Goal: Task Accomplishment & Management: Complete application form

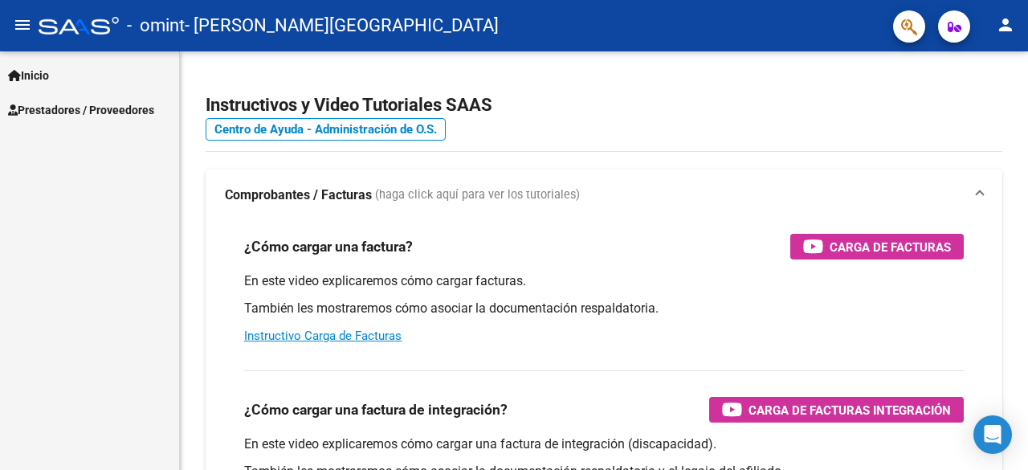
click at [83, 109] on span "Prestadores / Proveedores" at bounding box center [81, 110] width 146 height 18
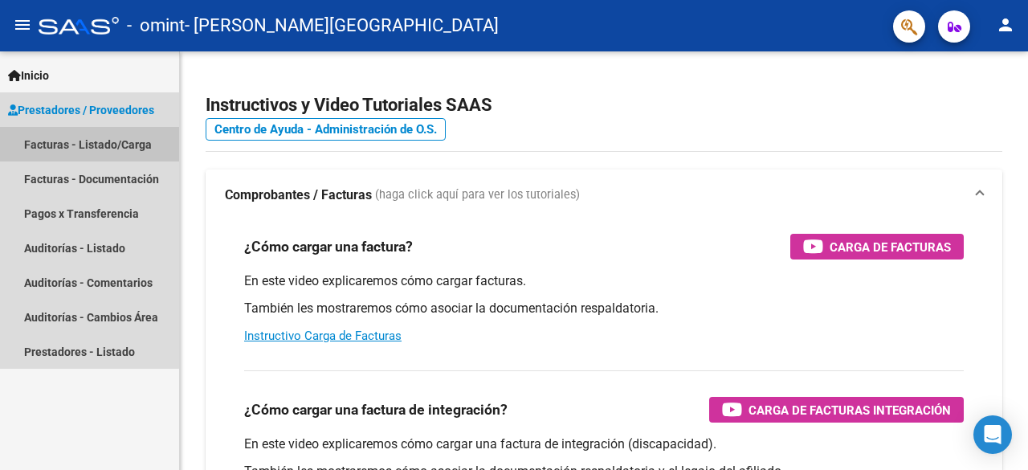
click at [88, 146] on link "Facturas - Listado/Carga" at bounding box center [89, 144] width 179 height 35
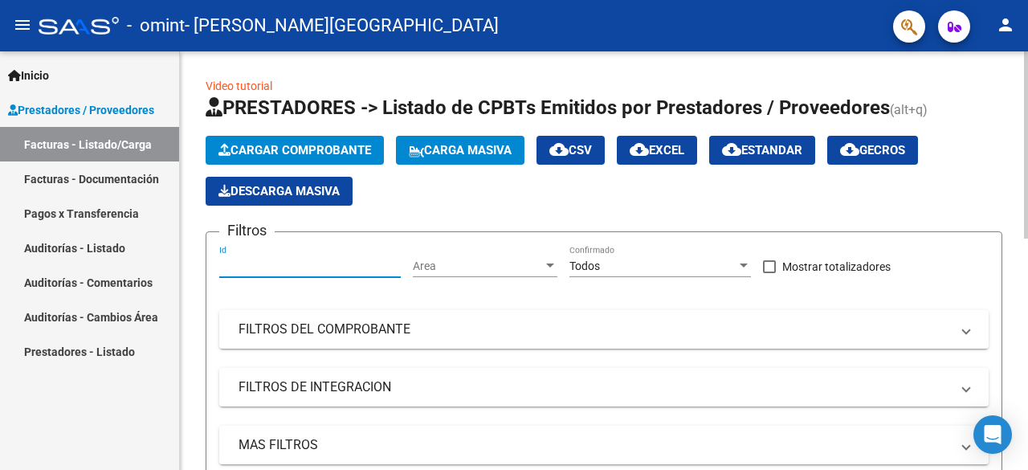
click at [317, 266] on input "Id" at bounding box center [310, 266] width 182 height 14
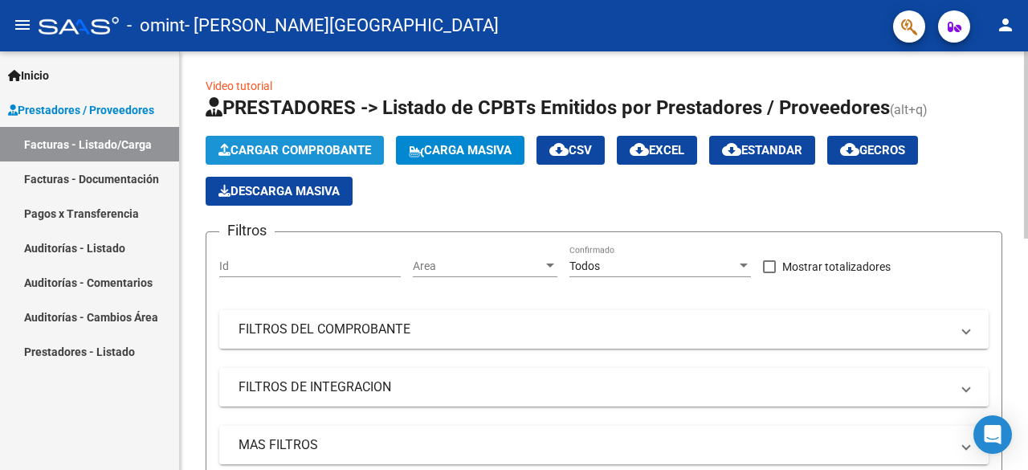
click at [280, 145] on span "Cargar Comprobante" at bounding box center [295, 150] width 153 height 14
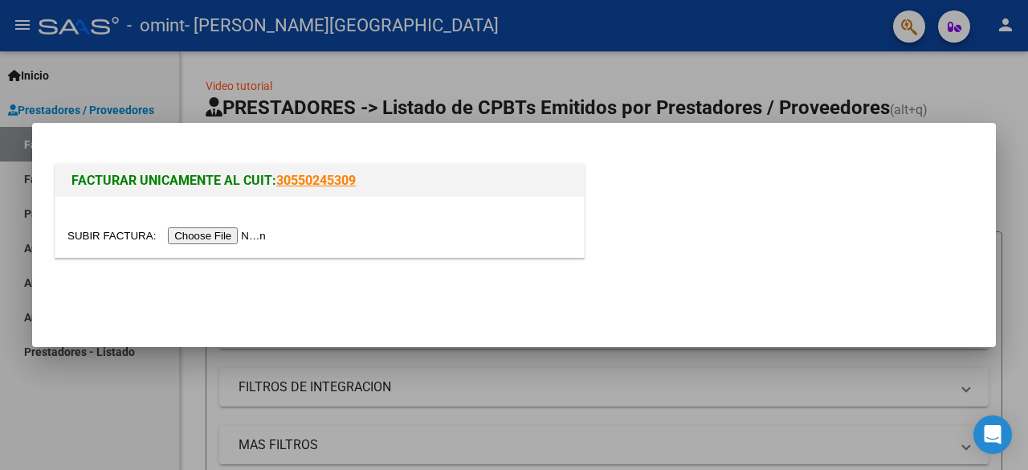
click at [235, 236] on input "file" at bounding box center [168, 235] width 203 height 17
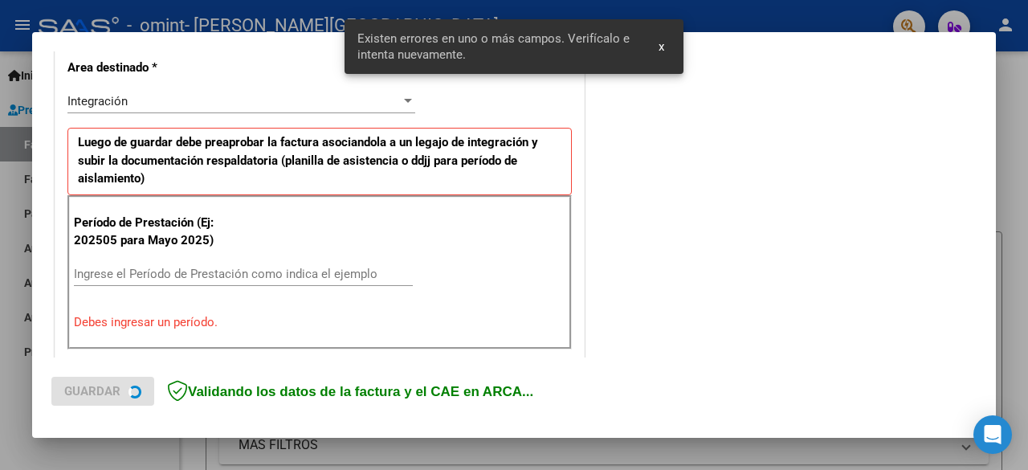
scroll to position [392, 0]
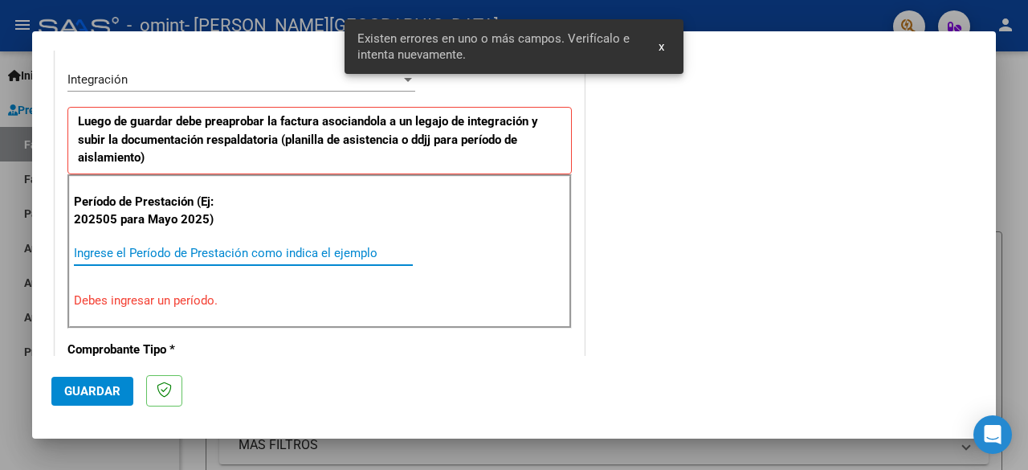
click at [272, 251] on input "Ingrese el Período de Prestación como indica el ejemplo" at bounding box center [243, 253] width 339 height 14
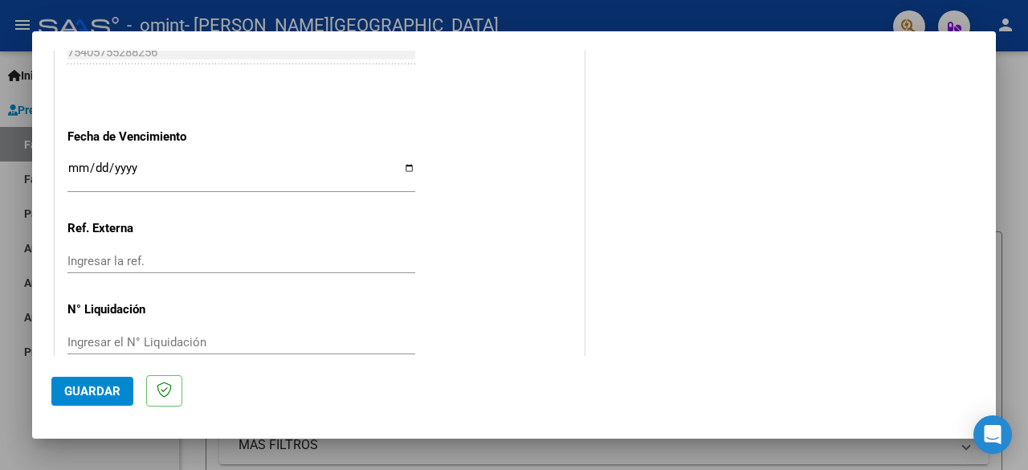
scroll to position [1141, 0]
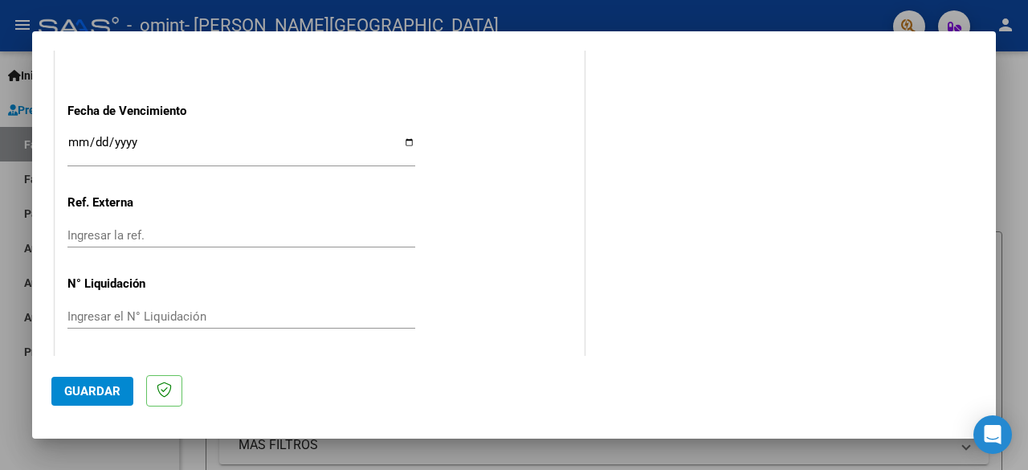
type input "202509"
click at [99, 391] on span "Guardar" at bounding box center [92, 391] width 56 height 14
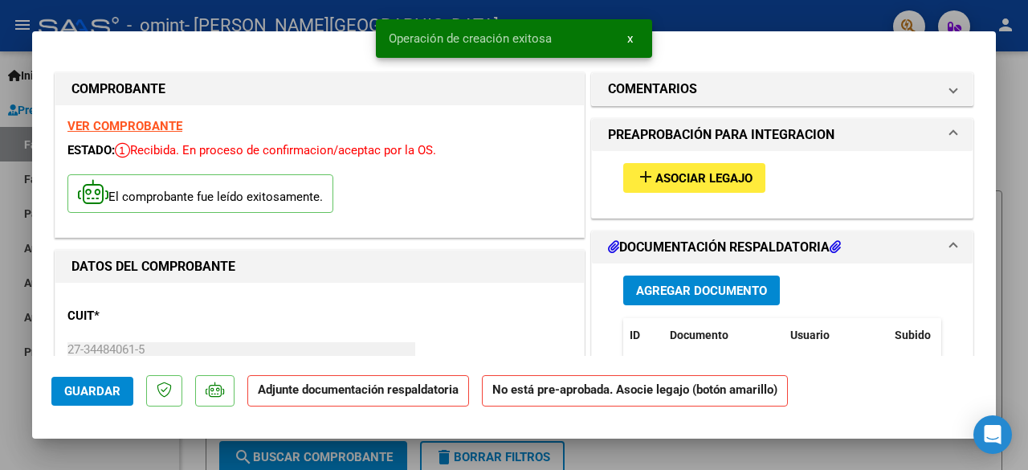
click at [675, 179] on span "Asociar Legajo" at bounding box center [704, 178] width 97 height 14
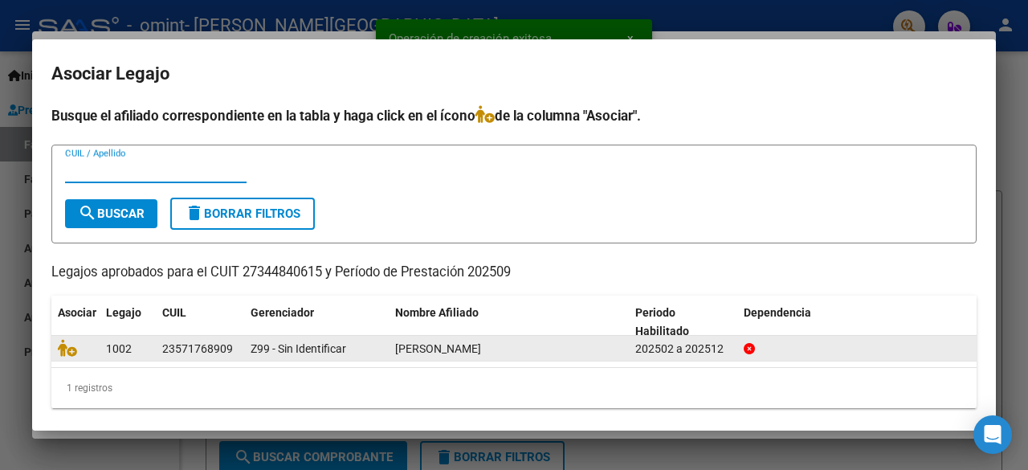
click at [654, 347] on div "202502 a 202512" at bounding box center [683, 349] width 96 height 18
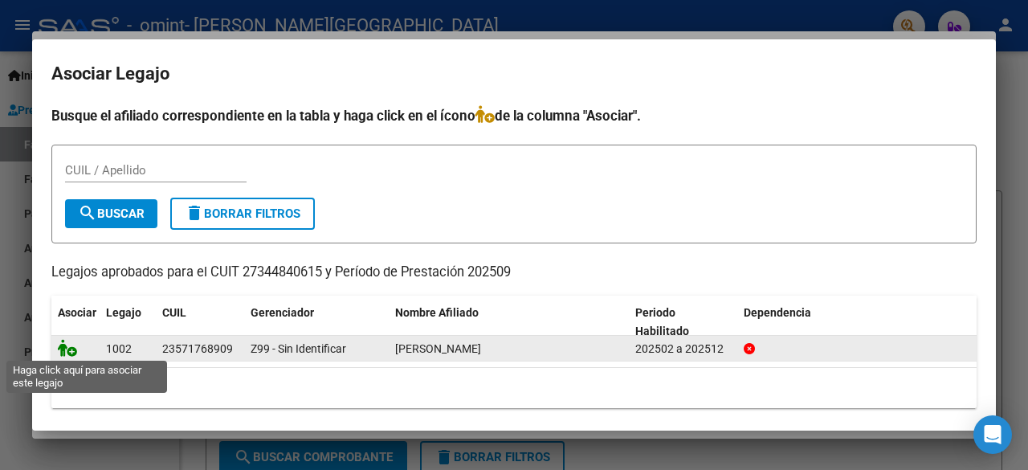
click at [71, 351] on icon at bounding box center [67, 348] width 19 height 18
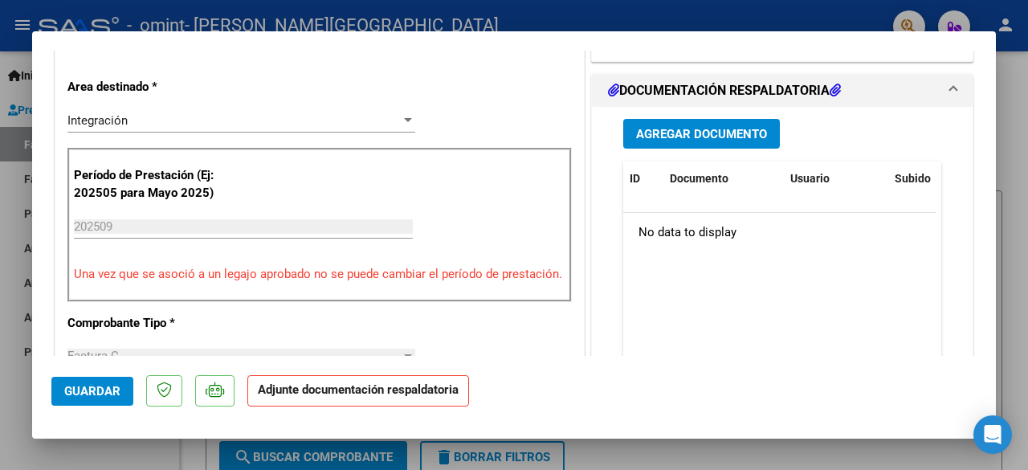
scroll to position [402, 0]
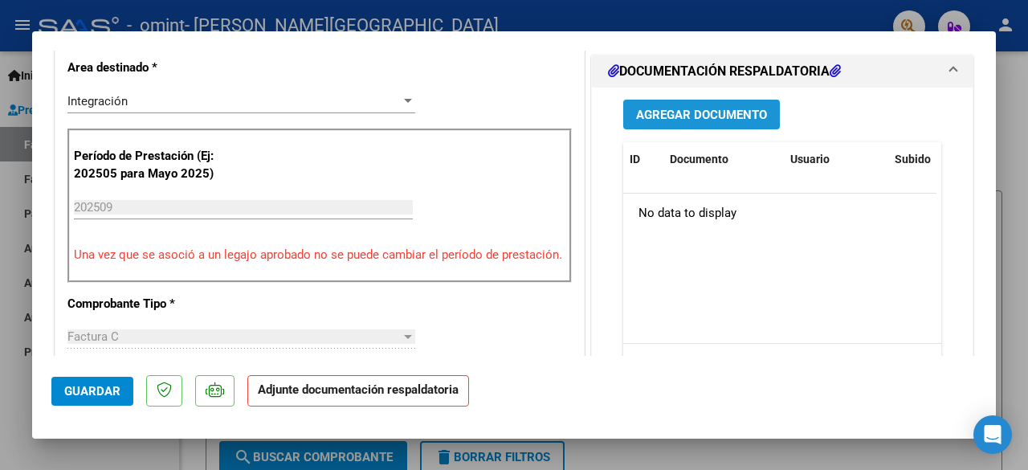
click at [686, 120] on span "Agregar Documento" at bounding box center [701, 115] width 131 height 14
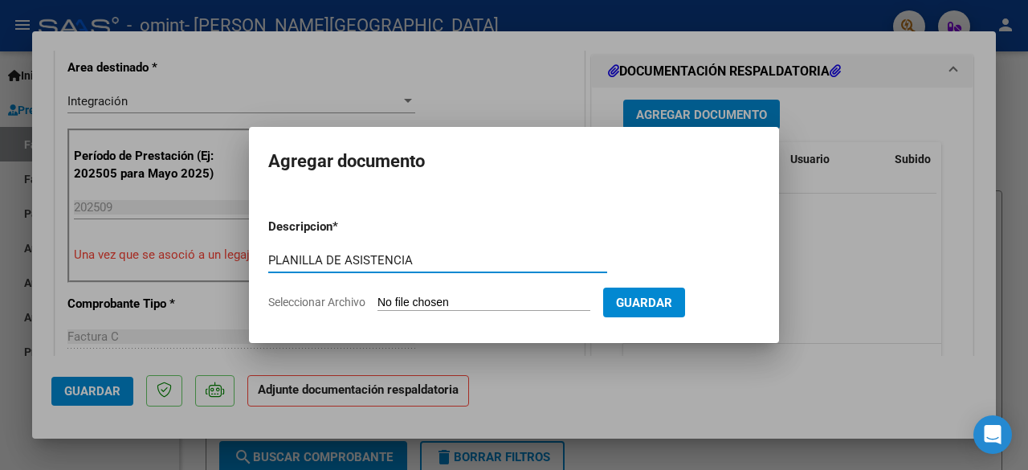
type input "PLANILLA DE ASISTENCIA"
click at [464, 297] on input "Seleccionar Archivo" at bounding box center [484, 303] width 213 height 15
type input "C:\fakepath\BAUTI M SEPT.pdf"
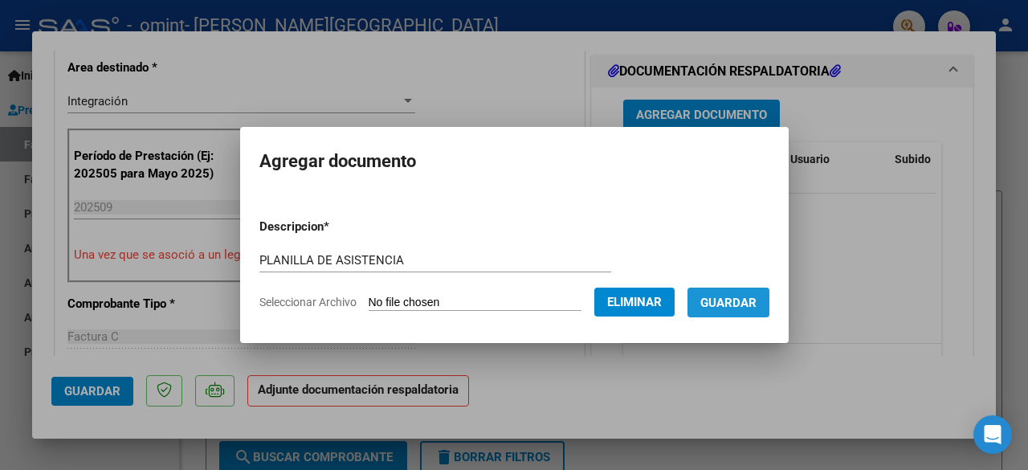
click at [747, 303] on span "Guardar" at bounding box center [729, 303] width 56 height 14
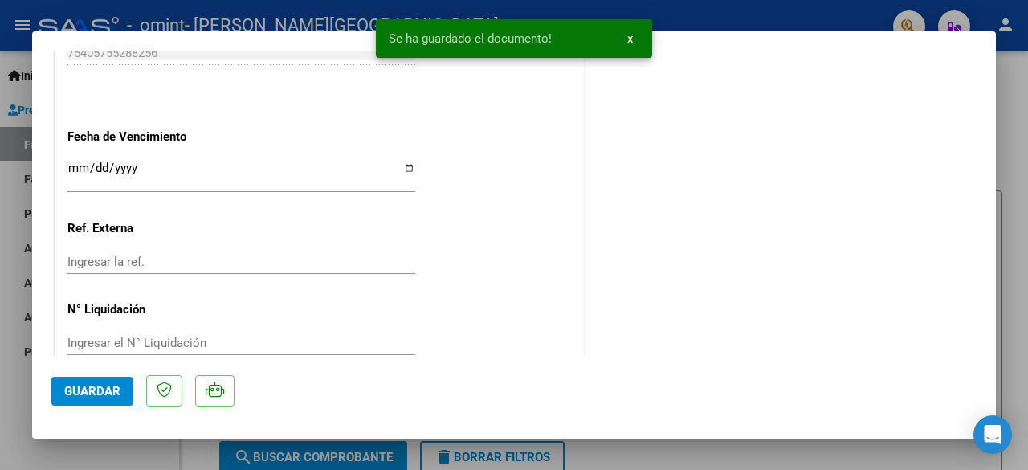
scroll to position [1125, 0]
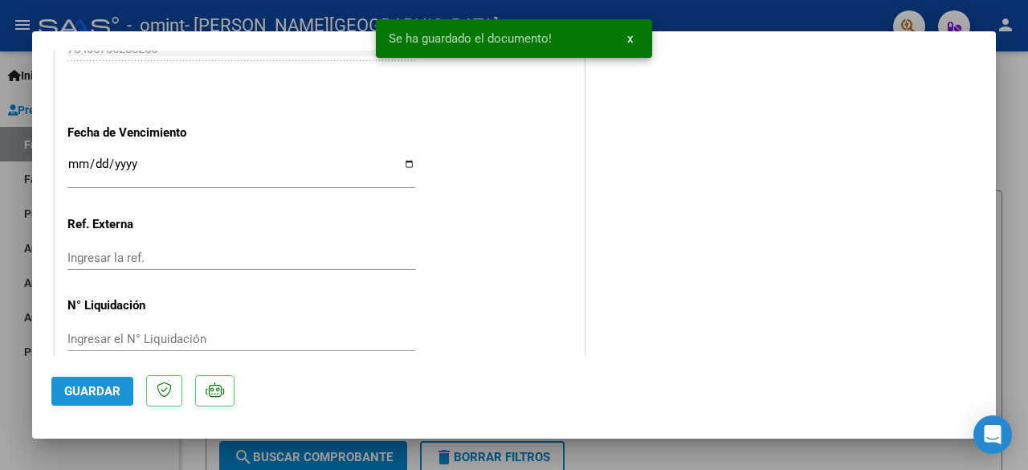
click at [72, 390] on span "Guardar" at bounding box center [92, 391] width 56 height 14
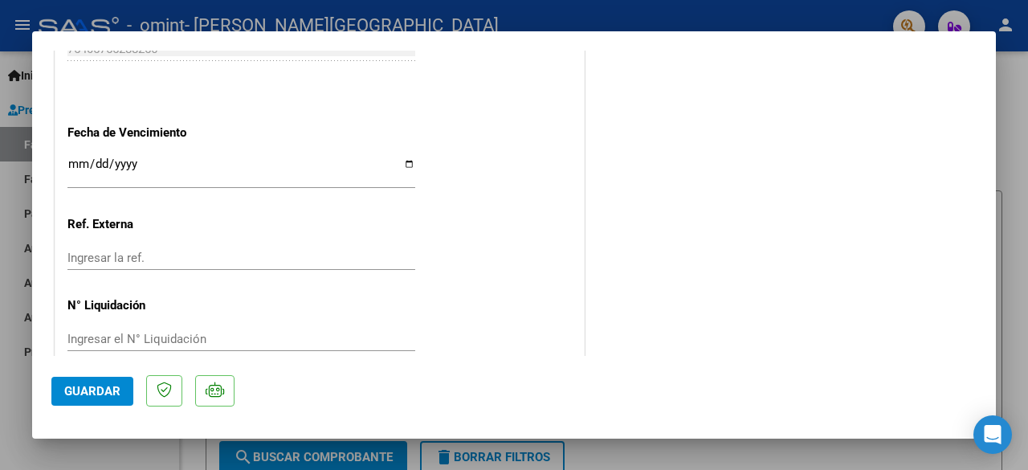
click at [1014, 253] on div at bounding box center [514, 235] width 1028 height 470
type input "$ 0,00"
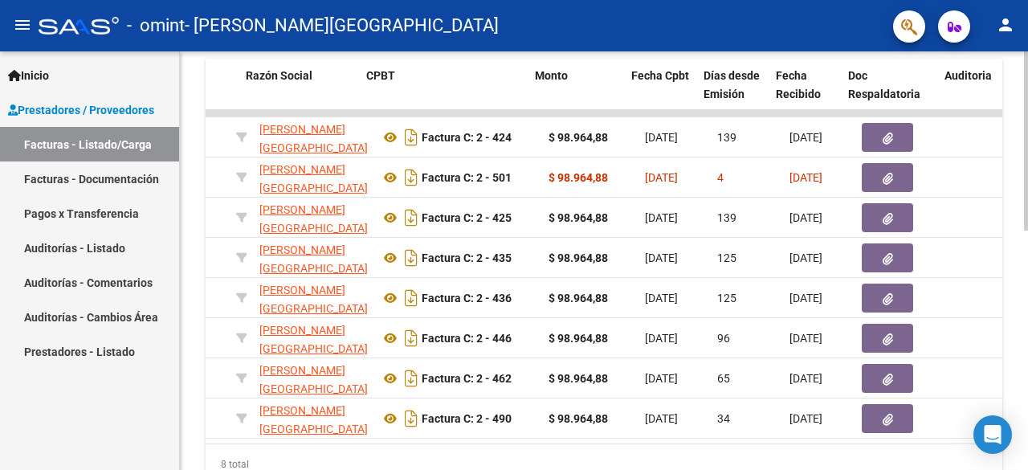
scroll to position [0, 418]
